Goal: Information Seeking & Learning: Learn about a topic

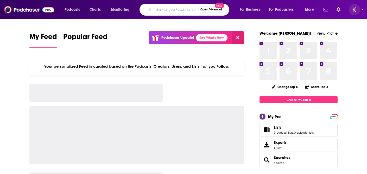
click at [155, 11] on input "Search podcasts, credits, & more..." at bounding box center [176, 9] width 44 height 8
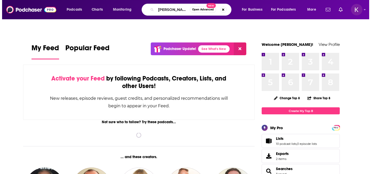
scroll to position [0, 1]
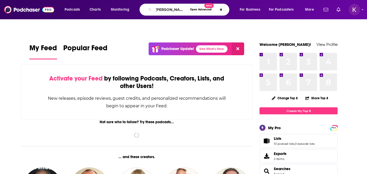
type input "[PERSON_NAME] show"
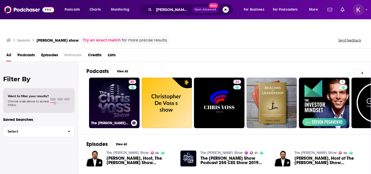
click at [110, 96] on link "61 The [PERSON_NAME] Show" at bounding box center [114, 102] width 50 height 50
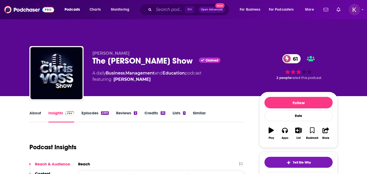
click at [87, 110] on link "Episodes 2393" at bounding box center [94, 116] width 27 height 12
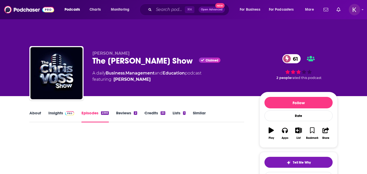
click at [125, 110] on link "Reviews 2" at bounding box center [126, 116] width 21 height 12
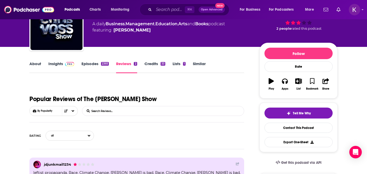
scroll to position [29, 0]
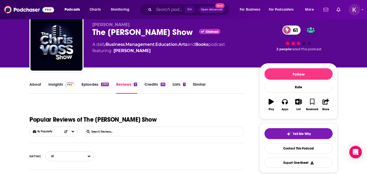
click at [35, 82] on link "About" at bounding box center [35, 88] width 12 height 12
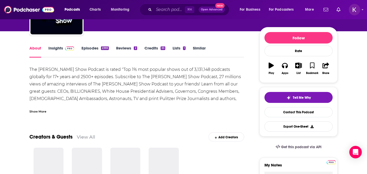
scroll to position [65, 0]
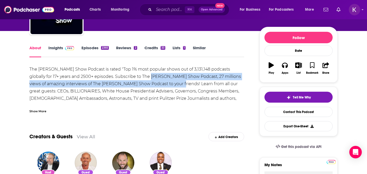
drag, startPoint x: 134, startPoint y: 62, endPoint x: 150, endPoint y: 71, distance: 18.9
click at [150, 71] on div "The [PERSON_NAME] Show Podcast is rated "Top 1% most popular shows out of 3,131…" at bounding box center [136, 99] width 215 height 66
click at [99, 69] on div "The [PERSON_NAME] Show Podcast is rated "Top 1% most popular shows out of 3,131…" at bounding box center [136, 99] width 215 height 66
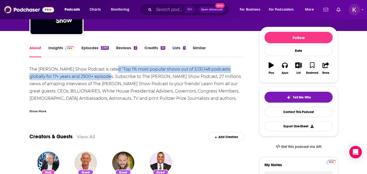
drag, startPoint x: 91, startPoint y: 66, endPoint x: 106, endPoint y: 58, distance: 17.5
click at [106, 66] on div "The [PERSON_NAME] Show Podcast is rated "Top 1% most popular shows out of 3,131…" at bounding box center [136, 99] width 215 height 66
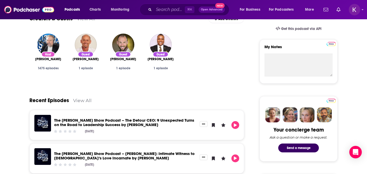
scroll to position [189, 0]
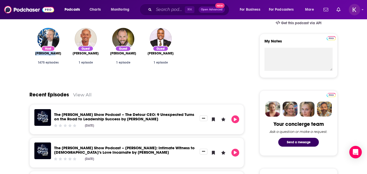
drag, startPoint x: 62, startPoint y: 43, endPoint x: 38, endPoint y: 43, distance: 23.4
click at [38, 51] on div "[PERSON_NAME]" at bounding box center [48, 53] width 29 height 4
copy span "[PERSON_NAME]"
